Goal: Task Accomplishment & Management: Manage account settings

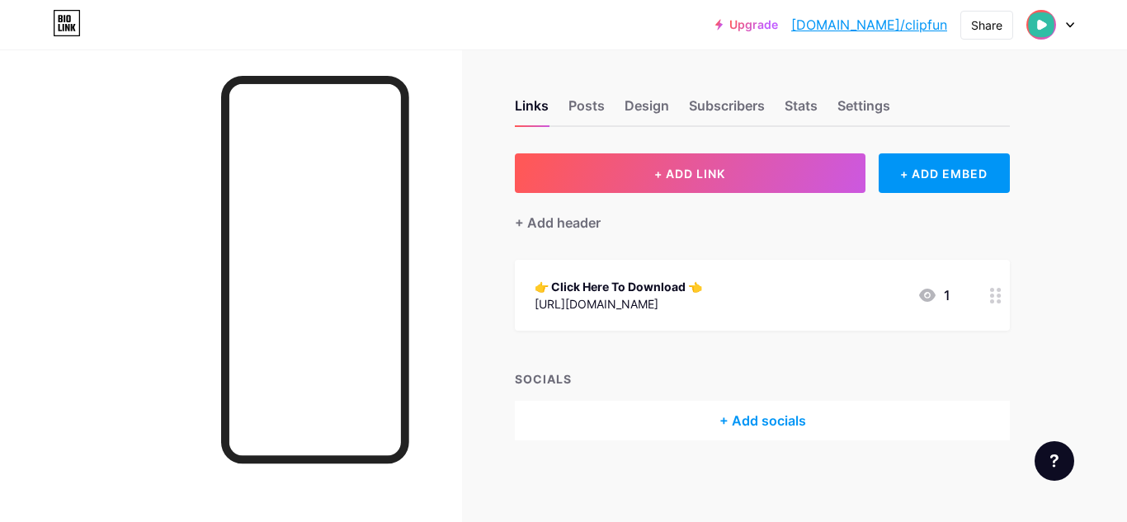
click at [922, 22] on link "[DOMAIN_NAME]/clipfun" at bounding box center [870, 25] width 156 height 20
click at [862, 114] on div "Settings" at bounding box center [864, 111] width 53 height 30
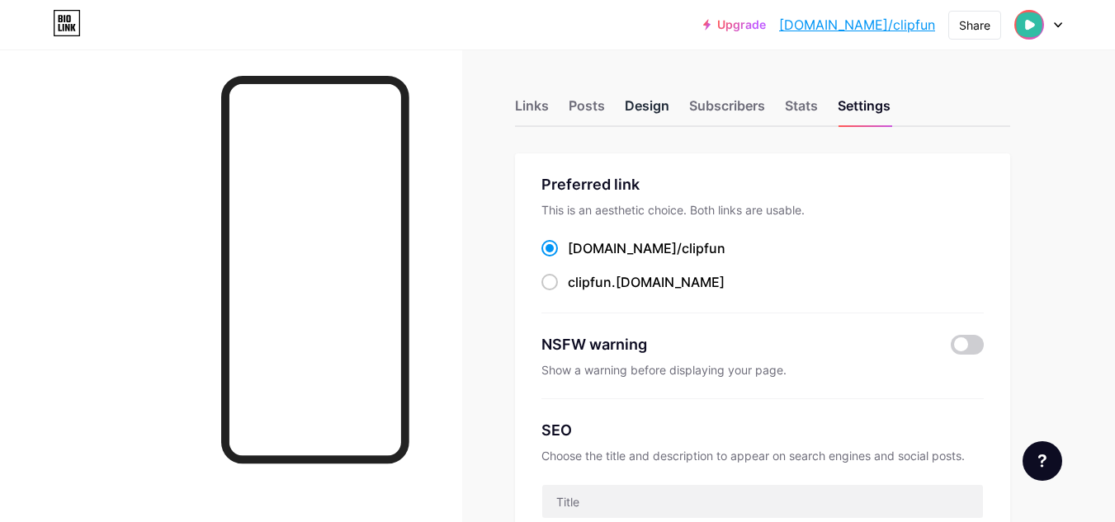
click at [650, 105] on div "Design" at bounding box center [647, 111] width 45 height 30
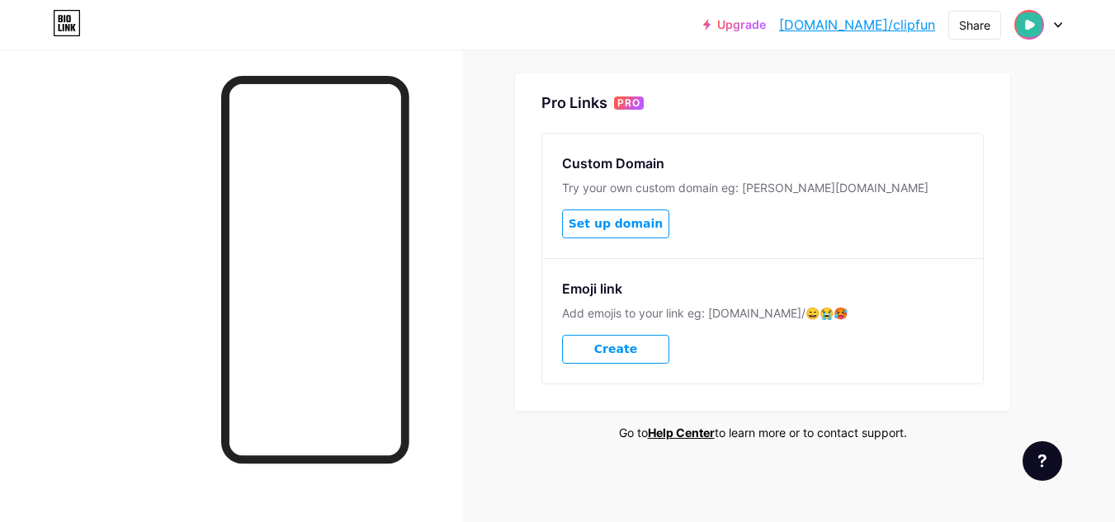
scroll to position [656, 0]
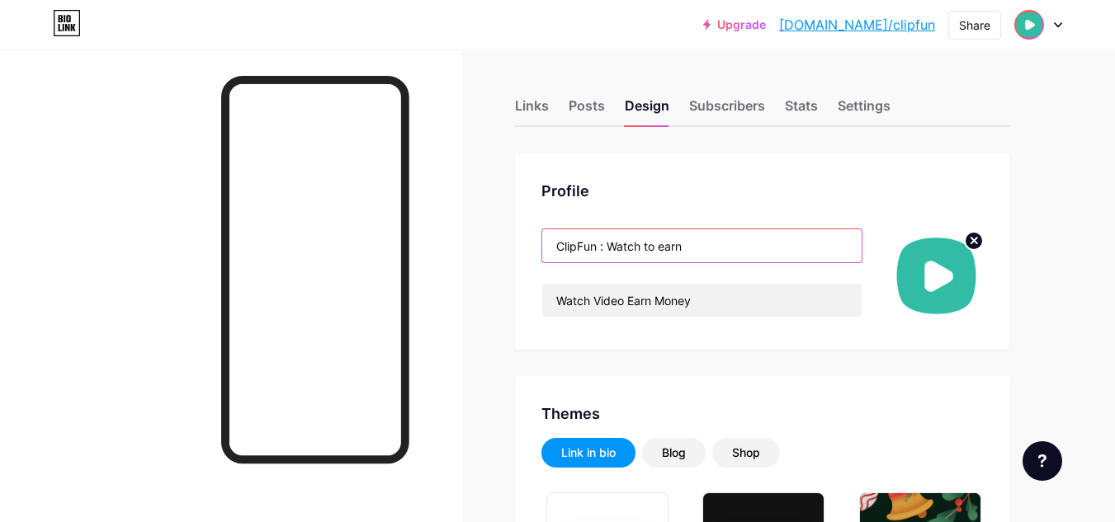
drag, startPoint x: 600, startPoint y: 248, endPoint x: 693, endPoint y: 248, distance: 93.3
click at [693, 248] on input "ClipFun : Watch to earn" at bounding box center [701, 245] width 319 height 33
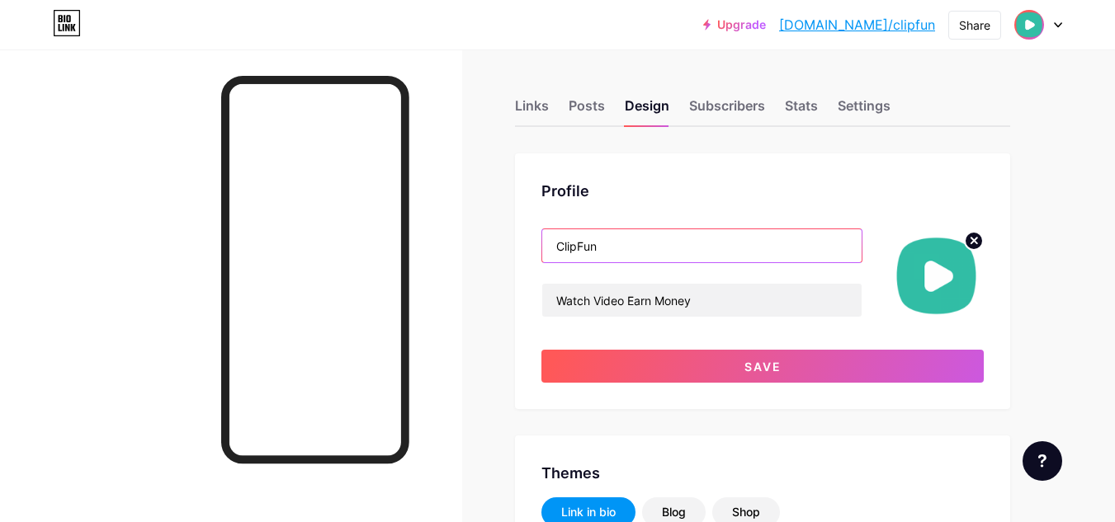
type input "ClipFun"
click at [688, 202] on div "Profile ClipFun Watch Video Earn Money Save" at bounding box center [762, 282] width 495 height 256
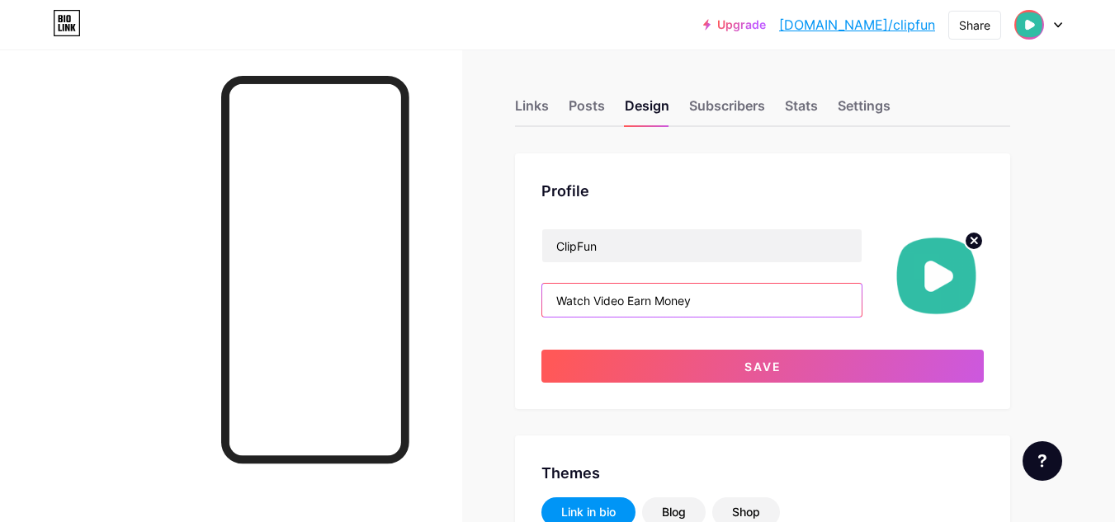
click at [655, 295] on input "Watch Video Earn Money" at bounding box center [701, 300] width 319 height 33
click at [704, 293] on input "Watch Video Earn Money" at bounding box center [701, 300] width 319 height 33
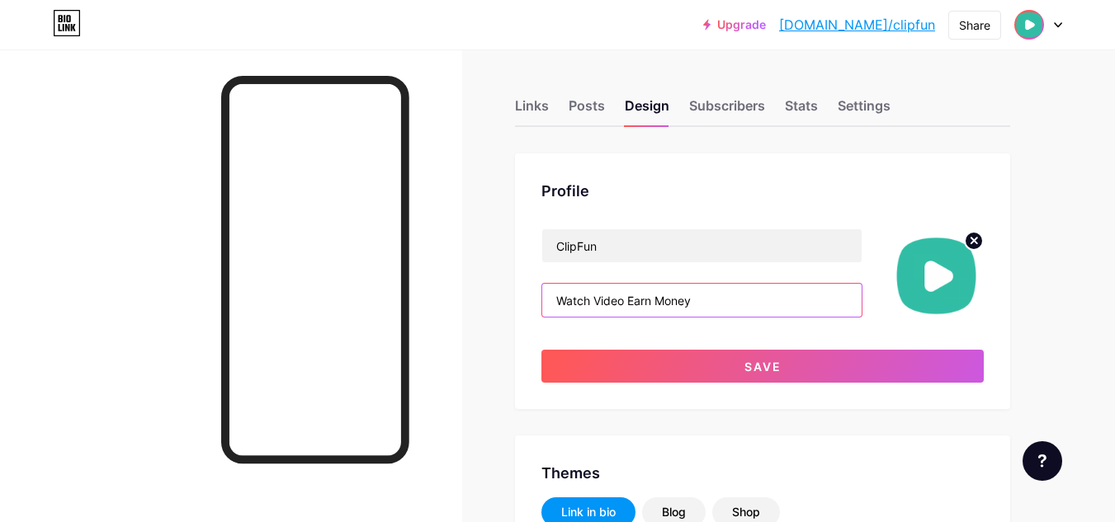
click at [704, 293] on input "Watch Video Earn Money" at bounding box center [701, 300] width 319 height 33
paste input "😎Funny Memes 😎 😍 Memories 😍 ☺️Spreading smlies☺️ 😂Bas Haste Raho😂 ❣️Thanks 4 co…"
click at [733, 331] on div "ClipFun 😎Funny Memes 😎 😍 Memories 😍 ☺️Spreading smlies☺️ 😂Bas Haste Raho😂 ❣️Tha…" at bounding box center [762, 306] width 442 height 154
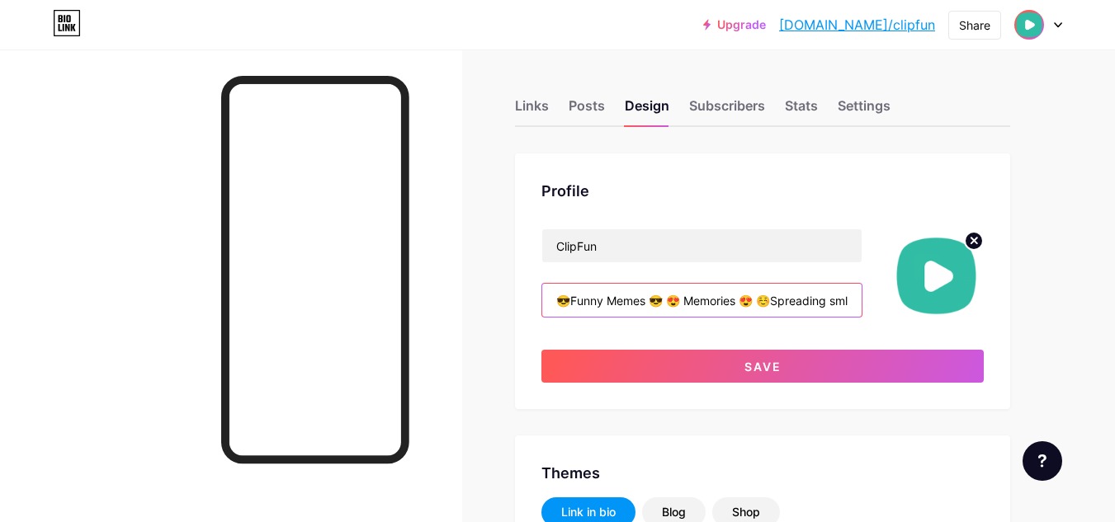
click at [675, 305] on input "😎Funny Memes 😎 😍 Memories 😍 ☺️Spreading smlies☺️ 😂Bas Haste Raho😂 ❣️Thanks 4 co…" at bounding box center [701, 300] width 319 height 33
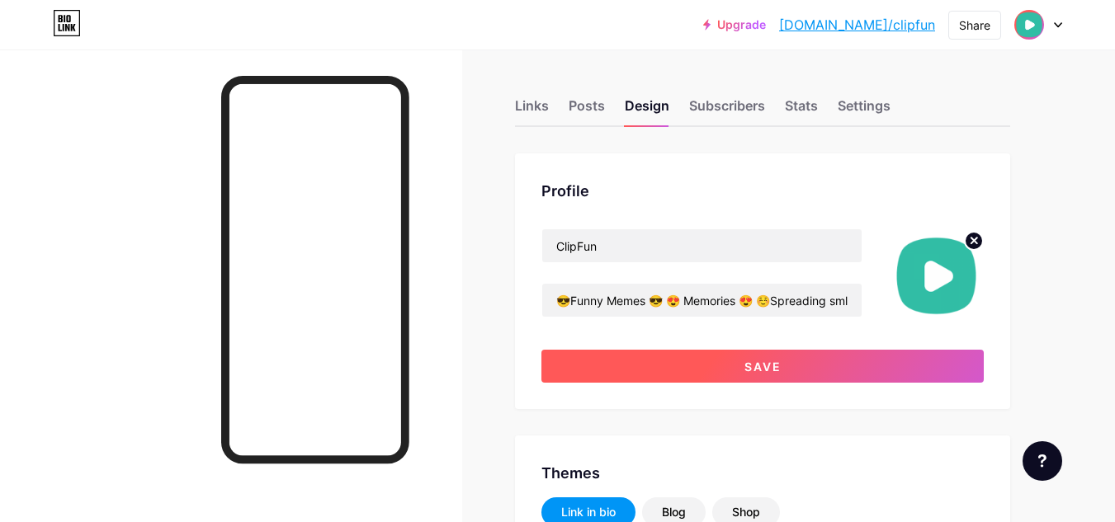
click at [720, 371] on button "Save" at bounding box center [762, 366] width 442 height 33
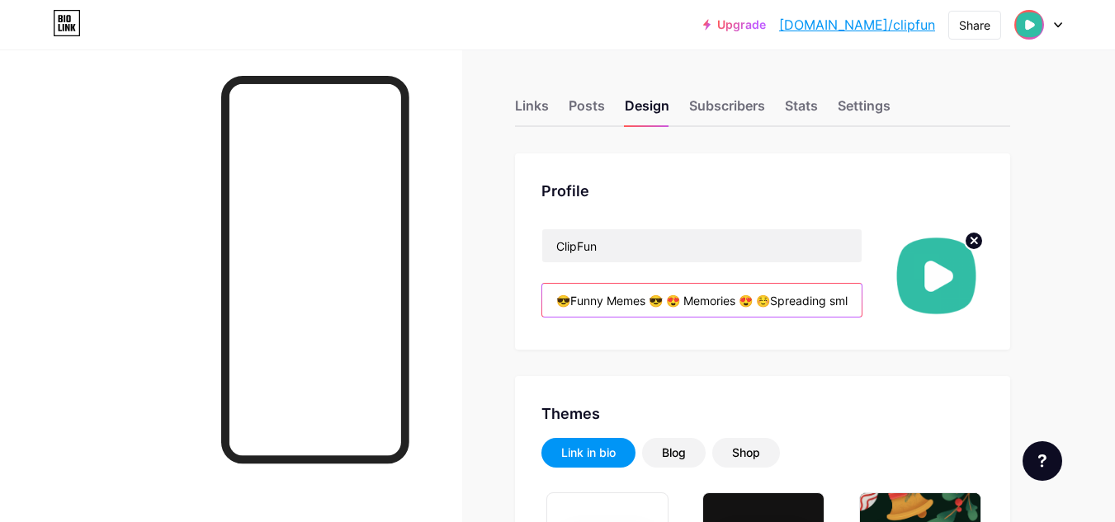
click at [671, 297] on input "😎Funny Memes 😎 😍 Memories 😍 ☺️Spreading smlies☺️ 😂Bas Haste Raho😂 ❣️Thanks 4 co…" at bounding box center [701, 300] width 319 height 33
click at [669, 300] on input "😎Funny Memes 😎 😍 Memories 😍 ☺️Spreading smlies☺️ 😂Bas Haste Raho😂 ❣️Thanks 4 co…" at bounding box center [701, 300] width 319 height 33
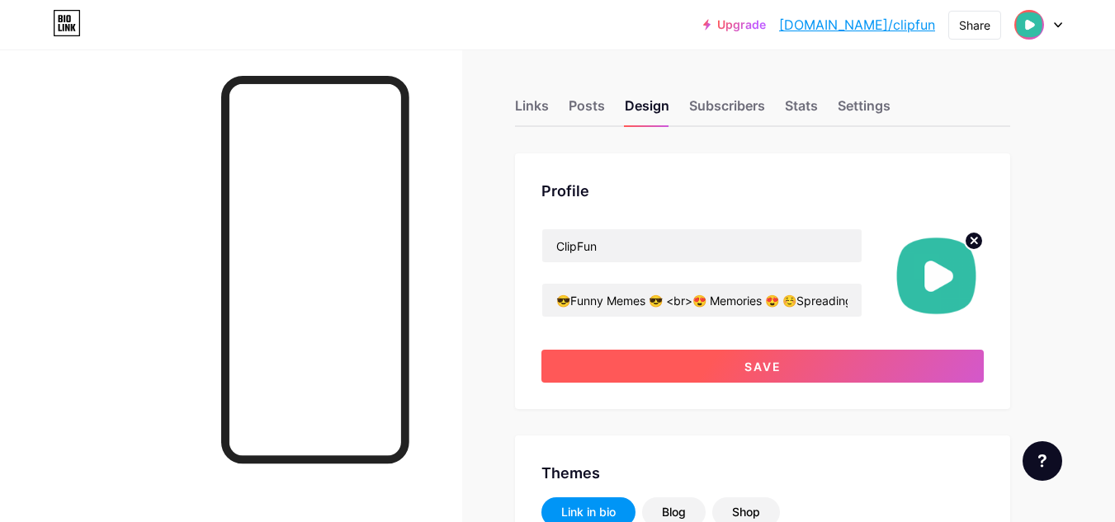
click at [745, 372] on span "Save" at bounding box center [763, 367] width 37 height 14
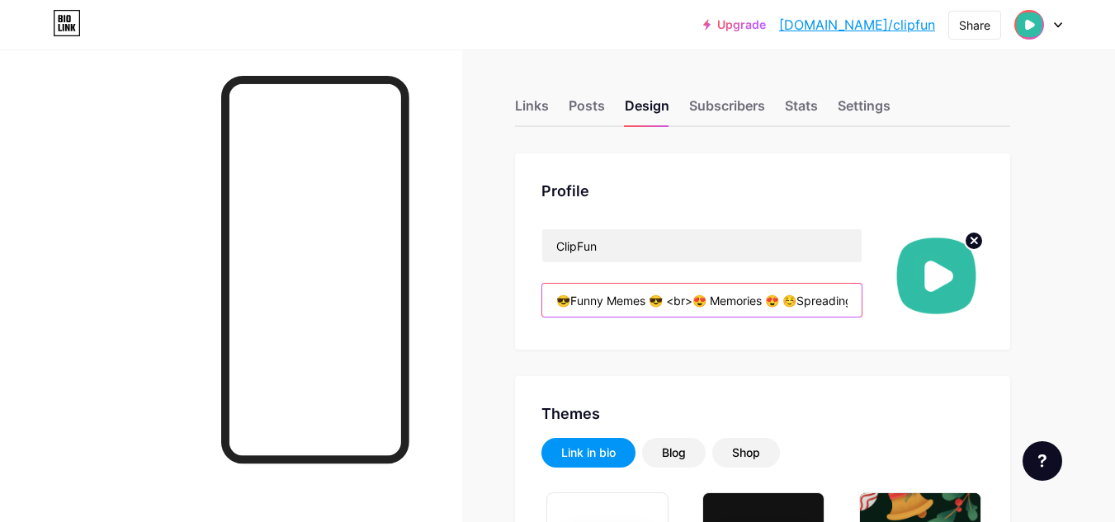
click at [696, 305] on input "😎Funny Memes 😎 <br>😍 Memories 😍 ☺️Spreading smlies☺️ 😂Bas Haste Raho😂 ❣️Thanks …" at bounding box center [701, 300] width 319 height 33
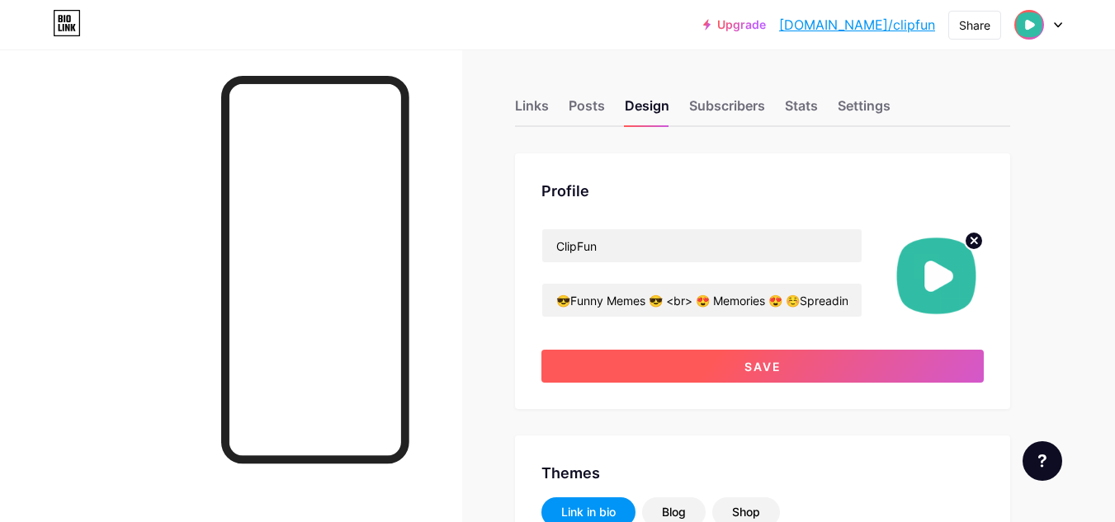
click at [708, 365] on button "Save" at bounding box center [762, 366] width 442 height 33
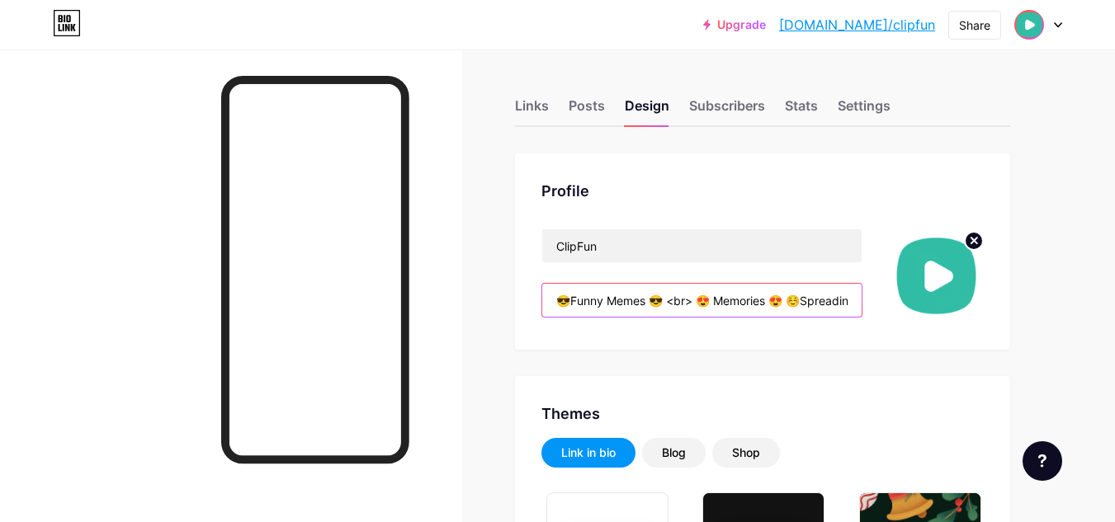
click at [697, 305] on input "😎Funny Memes 😎 <br> 😍 Memories 😍 ☺️Spreading smlies☺️ 😂Bas Haste Raho😂 ❣️Thanks…" at bounding box center [701, 300] width 319 height 33
click at [670, 301] on input "😎Funny Memes 😎 <br> 😍 Memories 😍 ☺️Spreading smlies☺️ 😂Bas Haste Raho😂 ❣️Thanks…" at bounding box center [701, 300] width 319 height 33
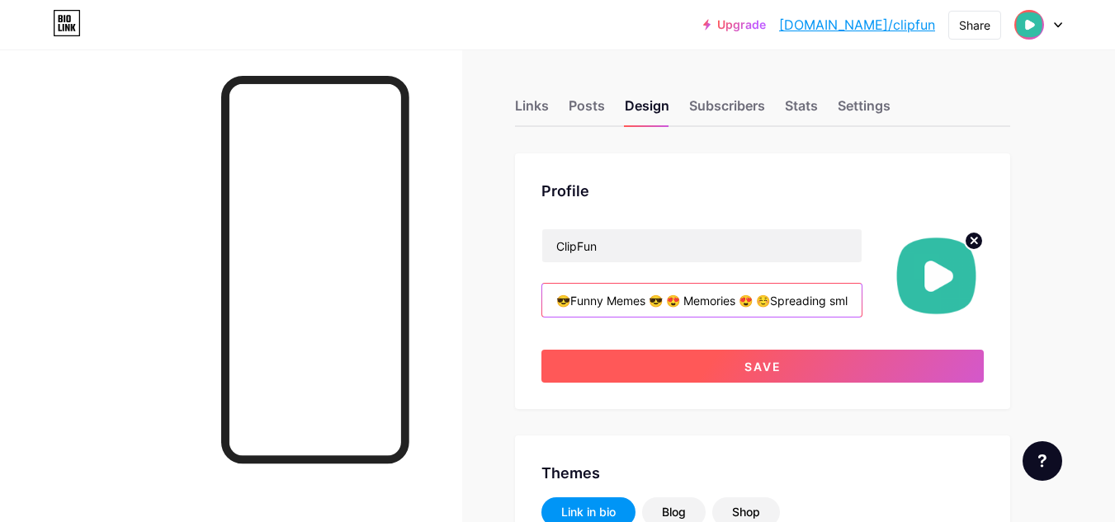
type input "😎Funny Memes 😎 😍 Memories 😍 ☺️Spreading smlies☺️ 😂Bas Haste Raho😂 ❣️Thanks 4 co…"
click at [726, 363] on button "Save" at bounding box center [762, 366] width 442 height 33
